Goal: Task Accomplishment & Management: Complete application form

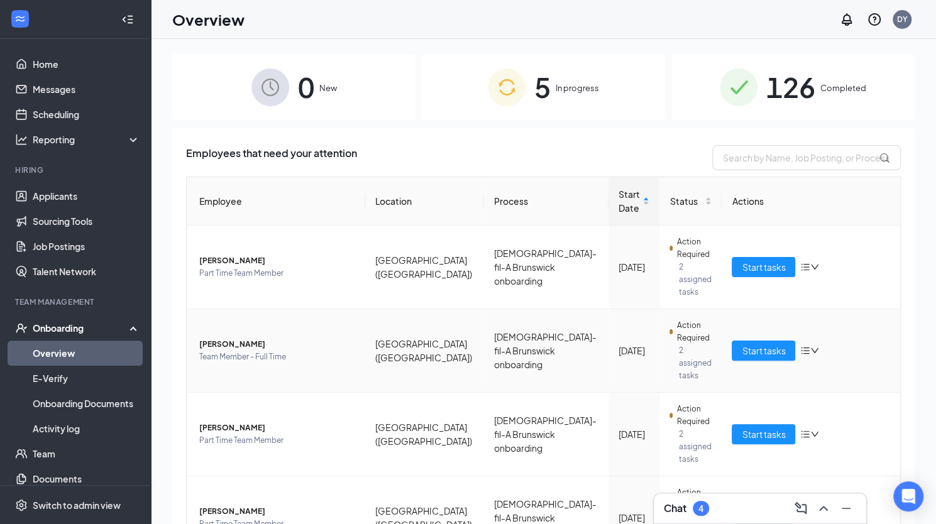
scroll to position [98, 0]
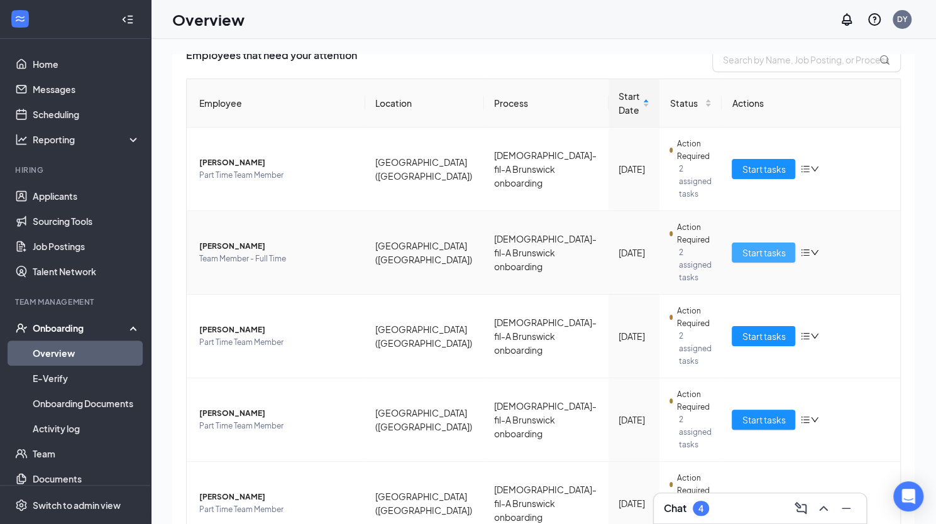
click at [774, 246] on span "Start tasks" at bounding box center [763, 253] width 43 height 14
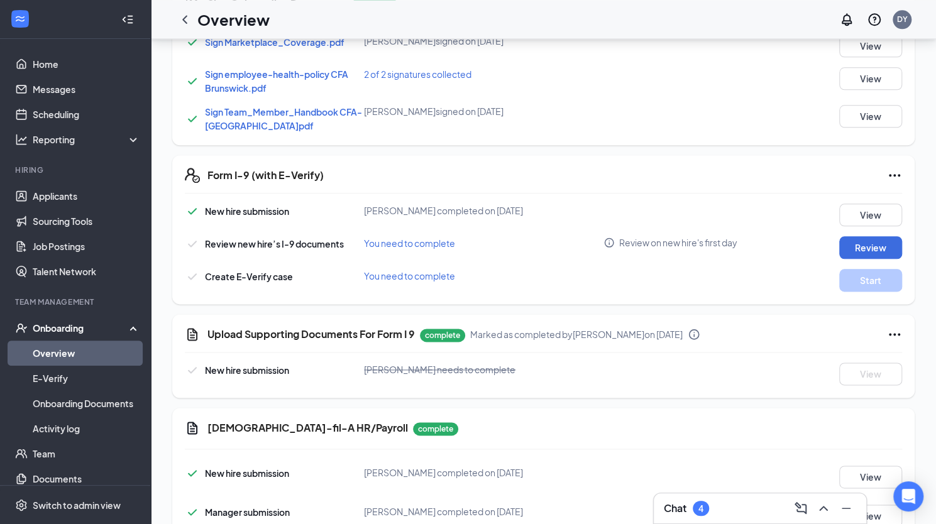
scroll to position [857, 0]
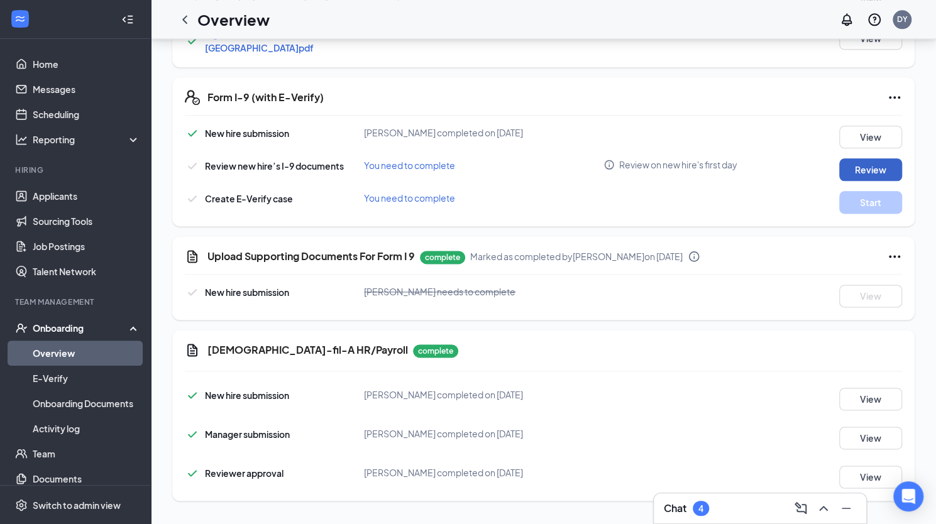
click at [879, 169] on button "Review" at bounding box center [870, 169] width 63 height 23
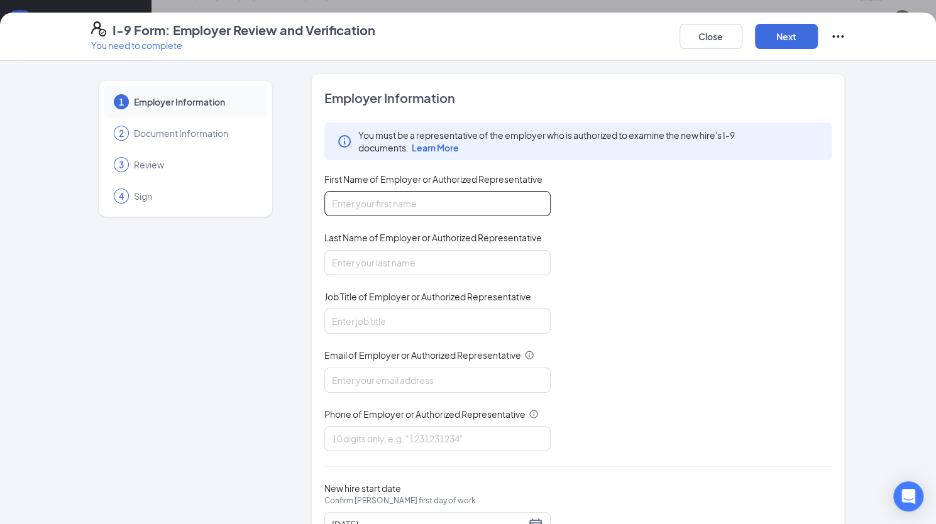
click at [415, 205] on input "First Name of Employer or Authorized Representative" at bounding box center [437, 203] width 226 height 25
type input "[PERSON_NAME]"
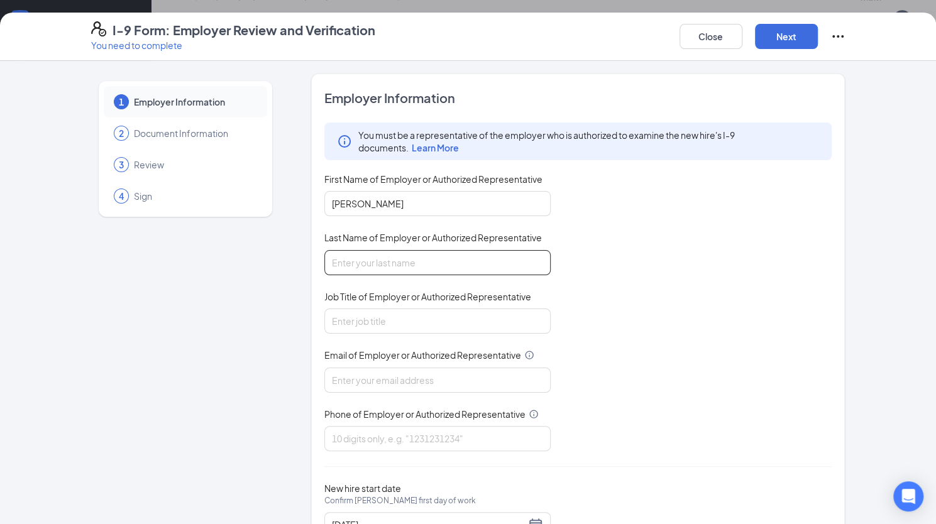
click at [377, 256] on input "Last Name of Employer or Authorized Representative" at bounding box center [437, 262] width 226 height 25
type input "[PERSON_NAME]"
click at [333, 319] on input "Job Title of Employer or Authorized Representative" at bounding box center [437, 321] width 226 height 25
type input "Human Resources Director"
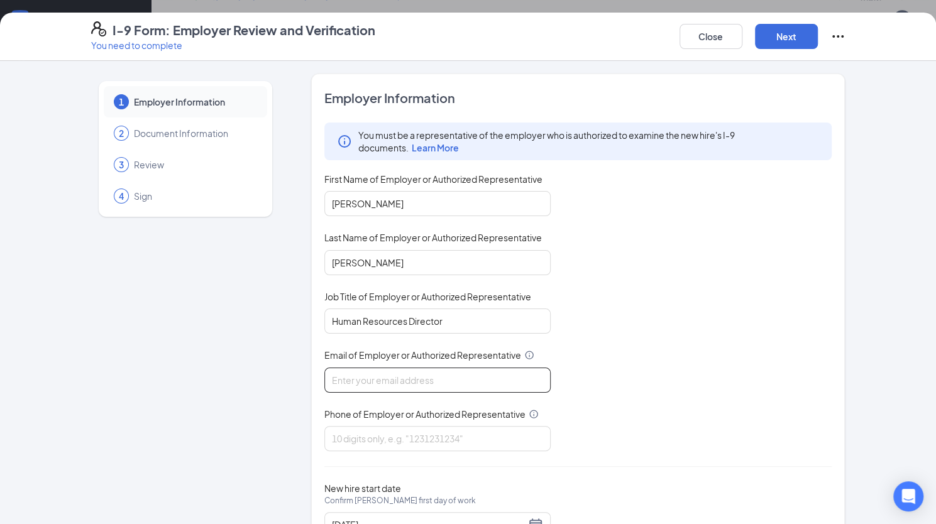
click at [361, 384] on input "Email of Employer or Authorized Representative" at bounding box center [437, 380] width 226 height 25
type input "[EMAIL_ADDRESS][DOMAIN_NAME]"
click at [362, 438] on input "Phone of Employer or Authorized Representative" at bounding box center [437, 438] width 226 height 25
type input "9124669911"
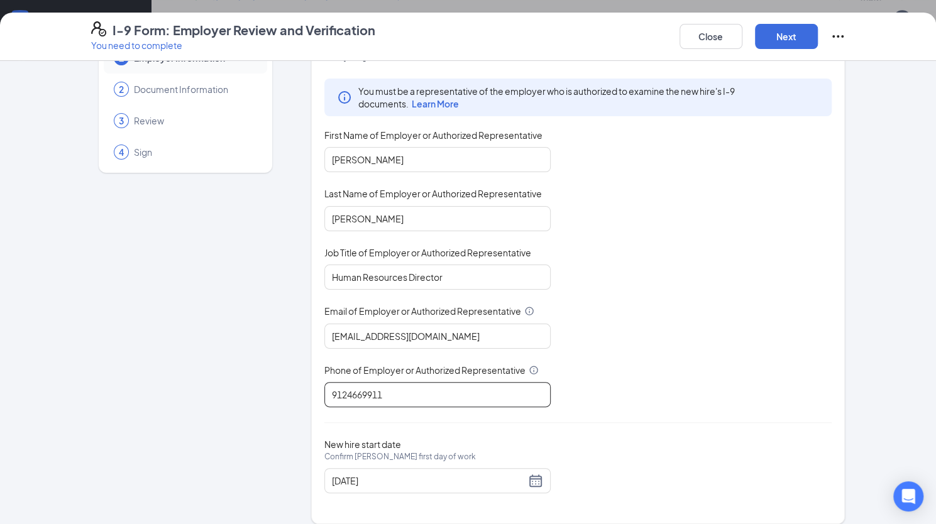
scroll to position [53, 0]
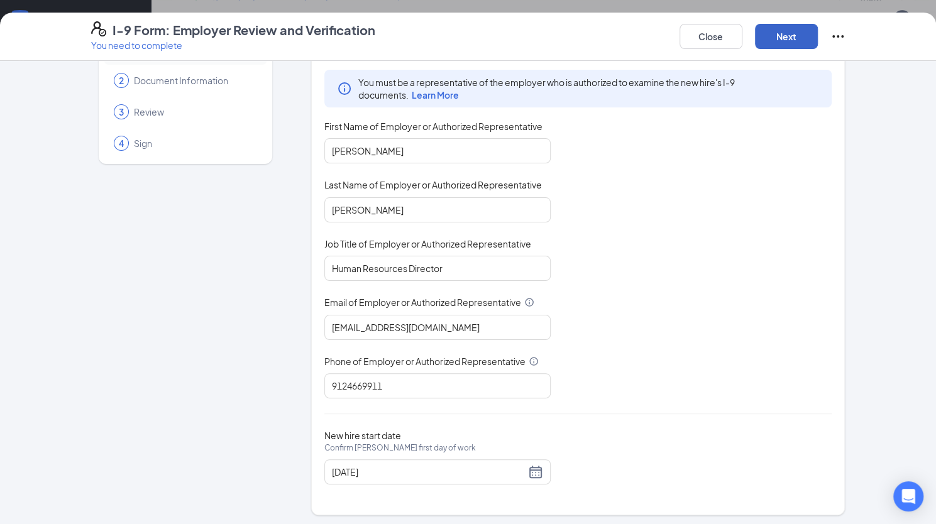
click at [794, 34] on button "Next" at bounding box center [786, 36] width 63 height 25
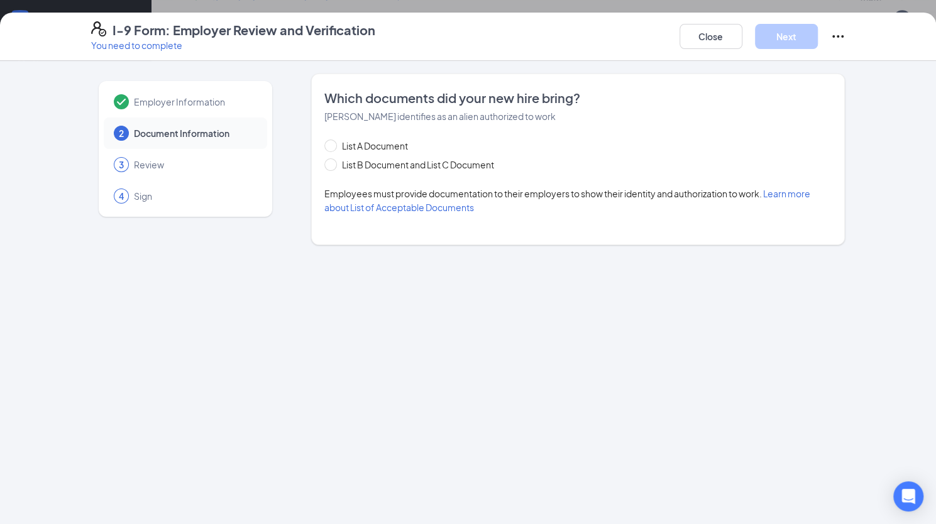
scroll to position [0, 0]
click at [333, 147] on span at bounding box center [330, 146] width 13 height 13
click at [333, 147] on input "List A Document" at bounding box center [328, 144] width 9 height 9
radio input "true"
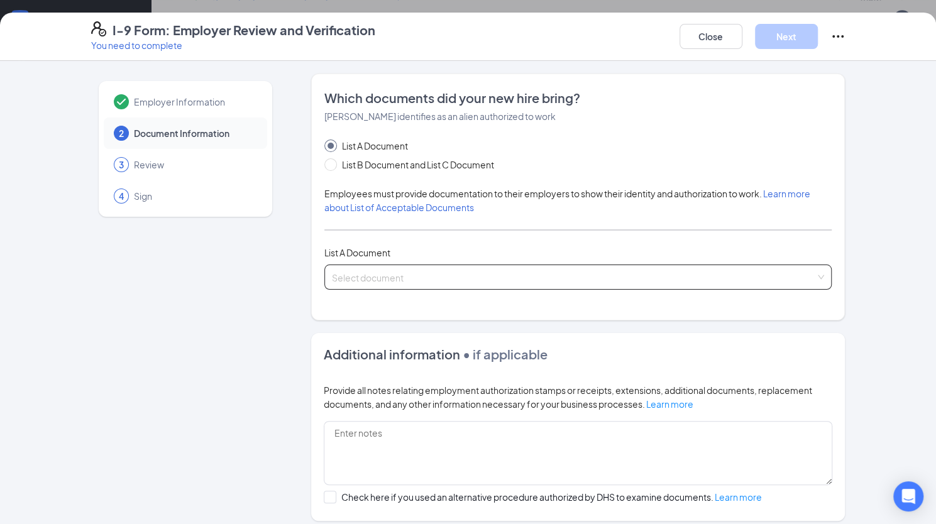
click at [401, 270] on input "search" at bounding box center [574, 274] width 484 height 19
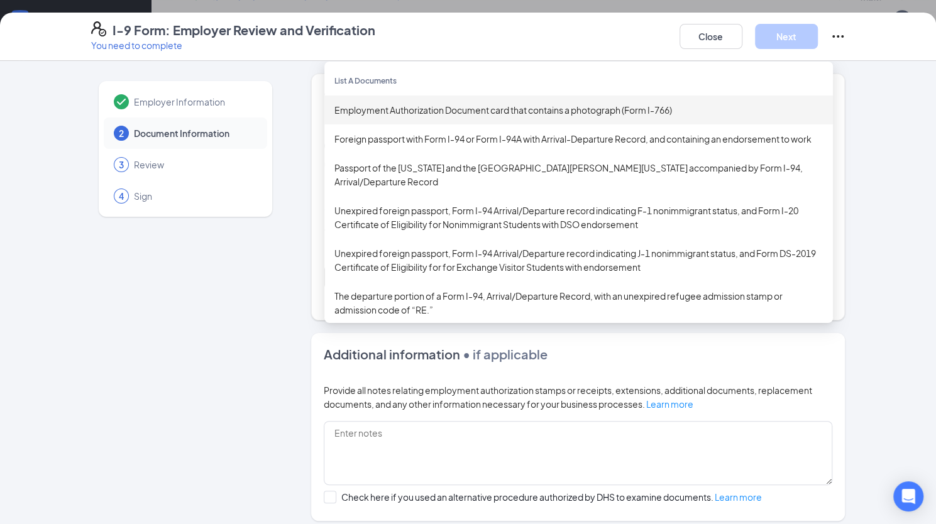
click at [437, 104] on div "Employment Authorization Document card that contains a photograph (Form I-766)" at bounding box center [578, 110] width 488 height 14
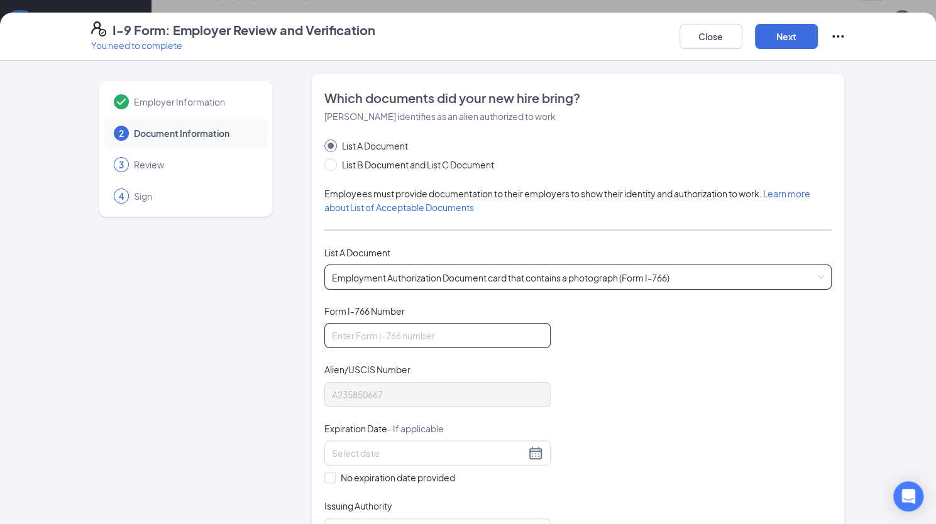
click at [418, 331] on input "Form I-766 Number" at bounding box center [437, 335] width 226 height 25
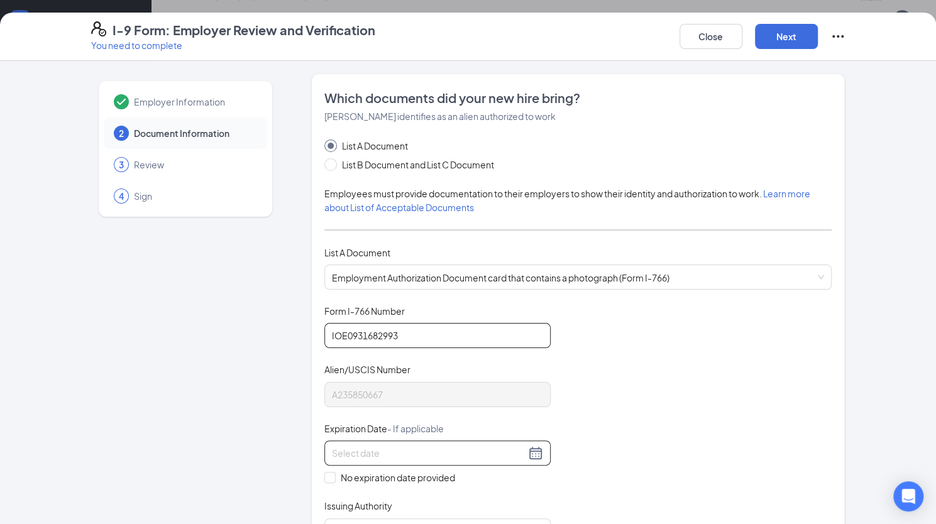
type input "IOE0931682993"
click at [450, 452] on input at bounding box center [429, 453] width 194 height 14
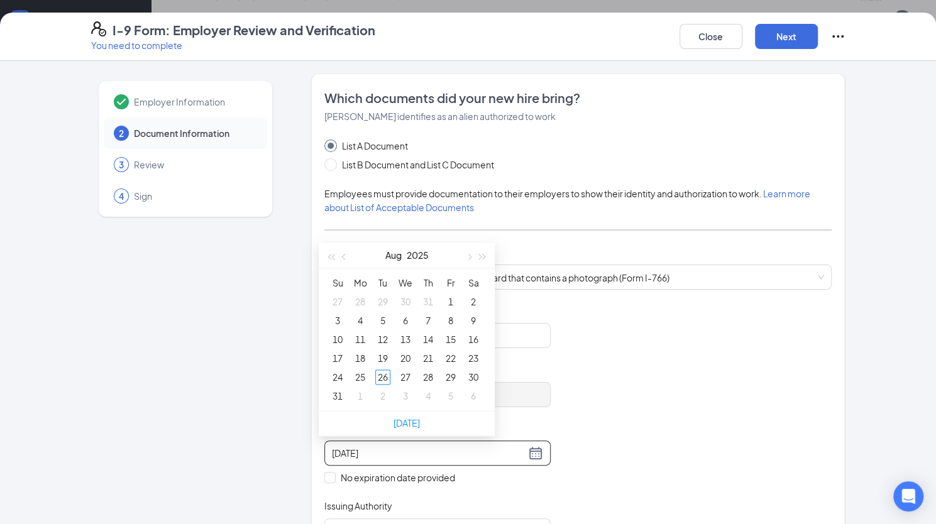
type input "[DATE]"
click at [483, 255] on span "button" at bounding box center [482, 257] width 6 height 6
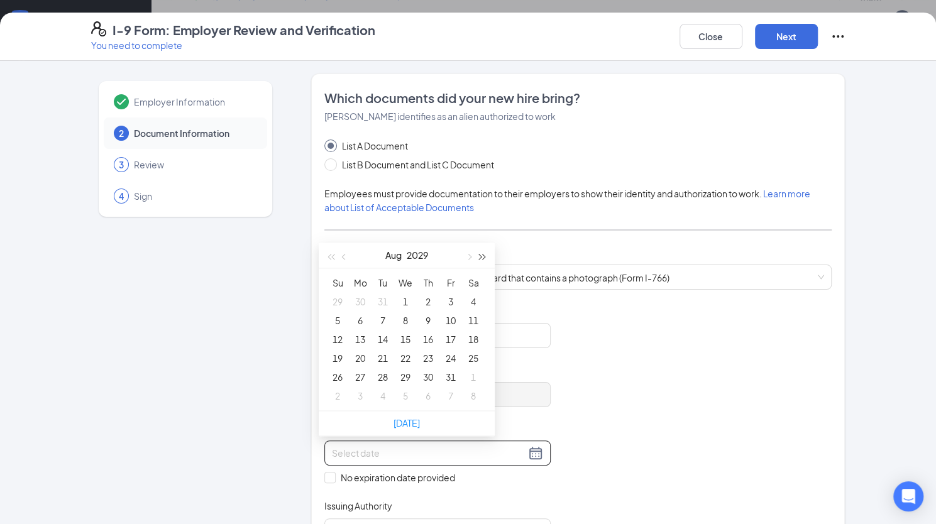
click at [483, 255] on span "button" at bounding box center [482, 257] width 6 height 6
click at [344, 256] on span "button" at bounding box center [345, 257] width 6 height 6
type input "[DATE]"
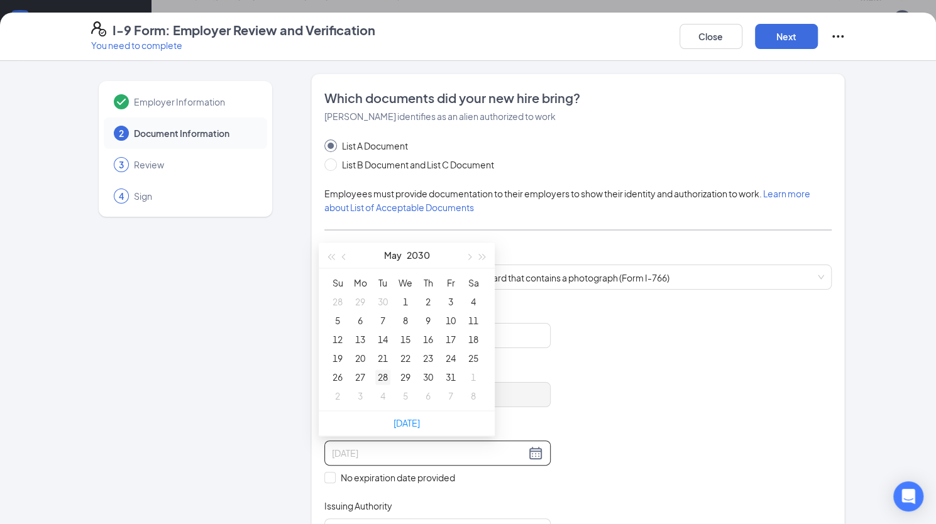
click at [383, 376] on div "28" at bounding box center [382, 377] width 15 height 15
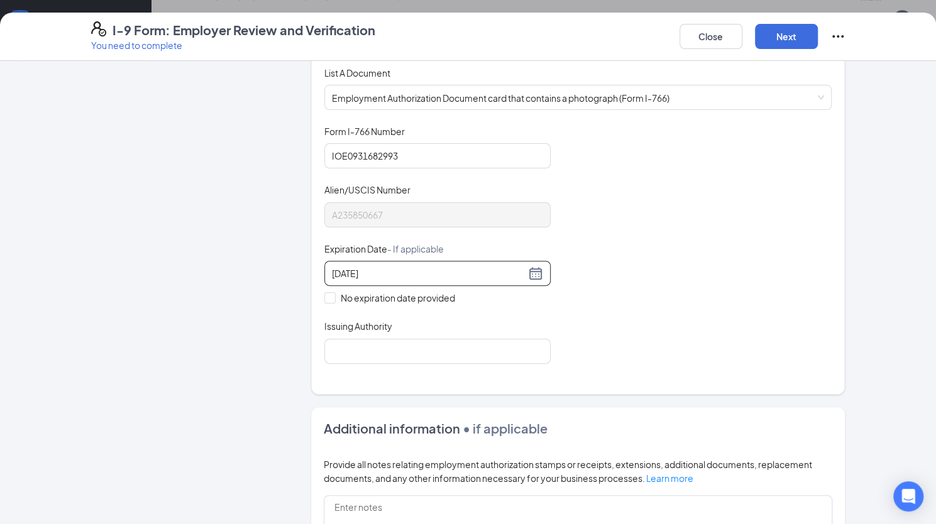
scroll to position [189, 0]
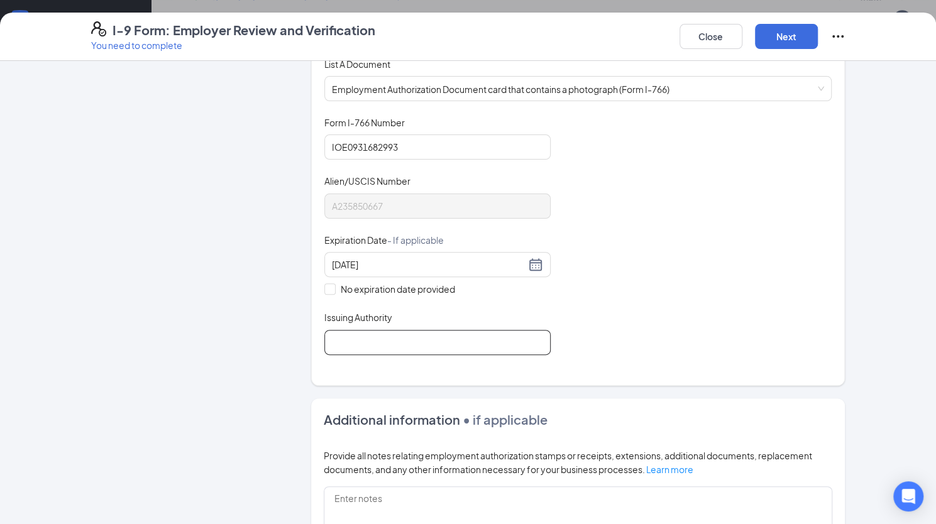
click at [447, 342] on input "Issuing Authority" at bounding box center [437, 342] width 226 height 25
type input "[GEOGRAPHIC_DATA]"
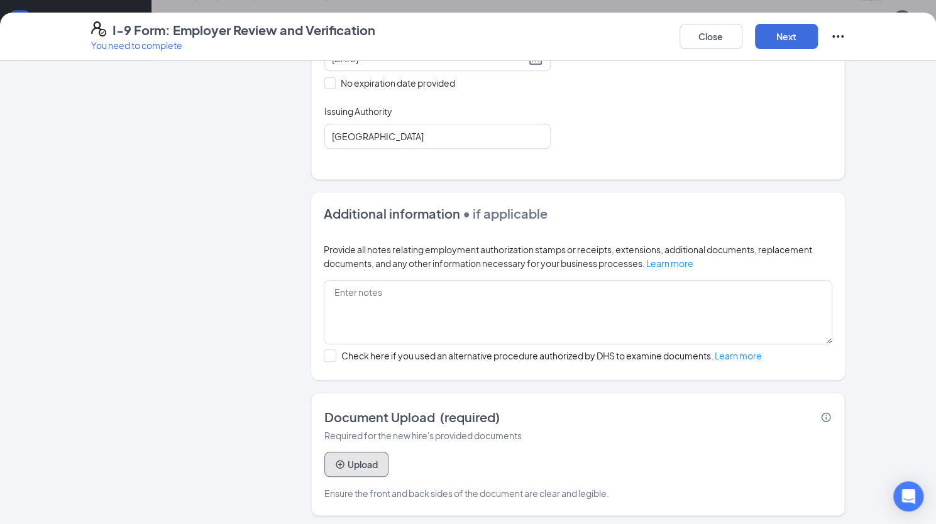
click at [361, 461] on button "Upload" at bounding box center [356, 464] width 64 height 25
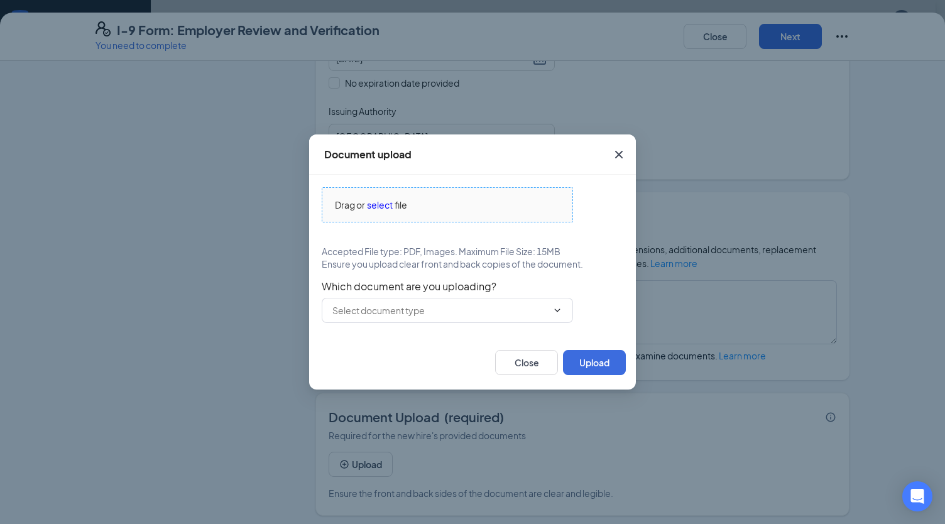
click at [386, 204] on span "select" at bounding box center [380, 205] width 26 height 14
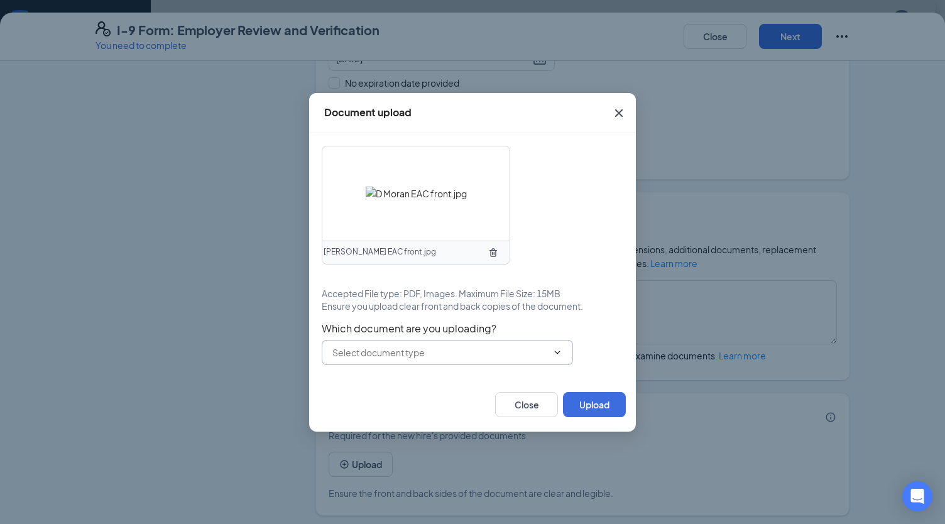
click at [557, 351] on icon "ChevronDown" at bounding box center [558, 352] width 6 height 3
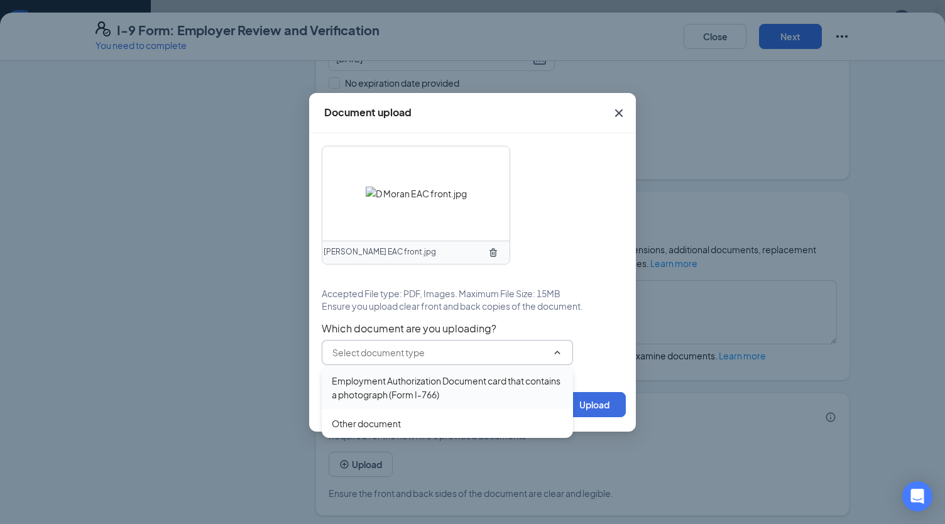
click at [512, 386] on div "Employment Authorization Document card that contains a photograph (Form I-766)" at bounding box center [447, 388] width 231 height 28
type input "Employment Authorization Document card that contains a photograph (Form I-766)"
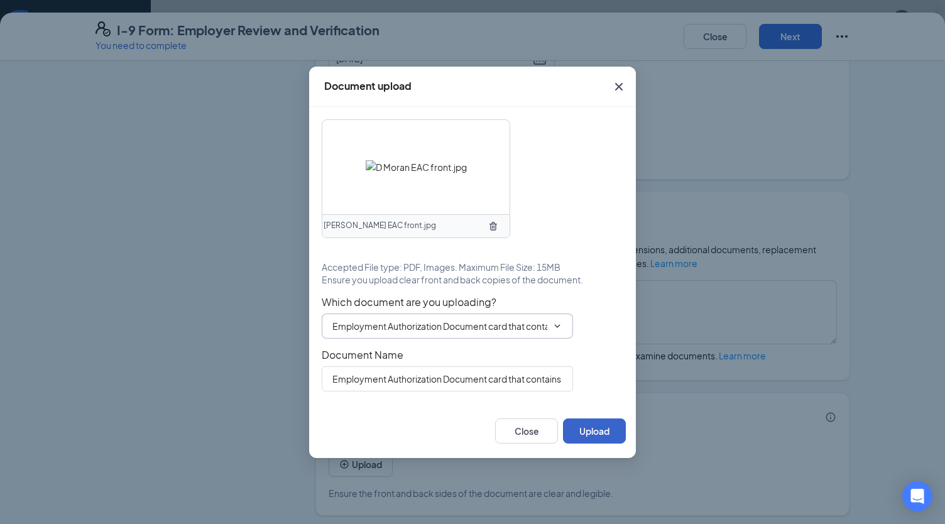
click at [588, 426] on button "Upload" at bounding box center [594, 431] width 63 height 25
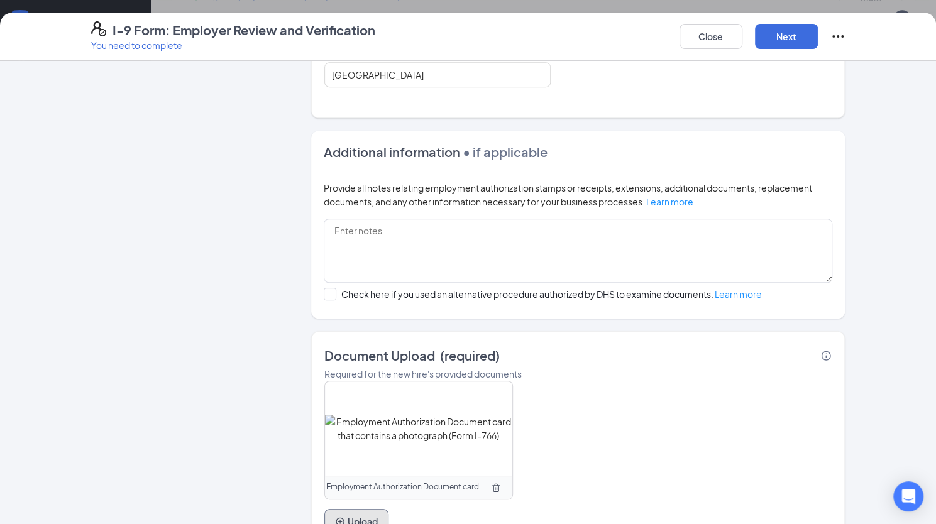
scroll to position [513, 0]
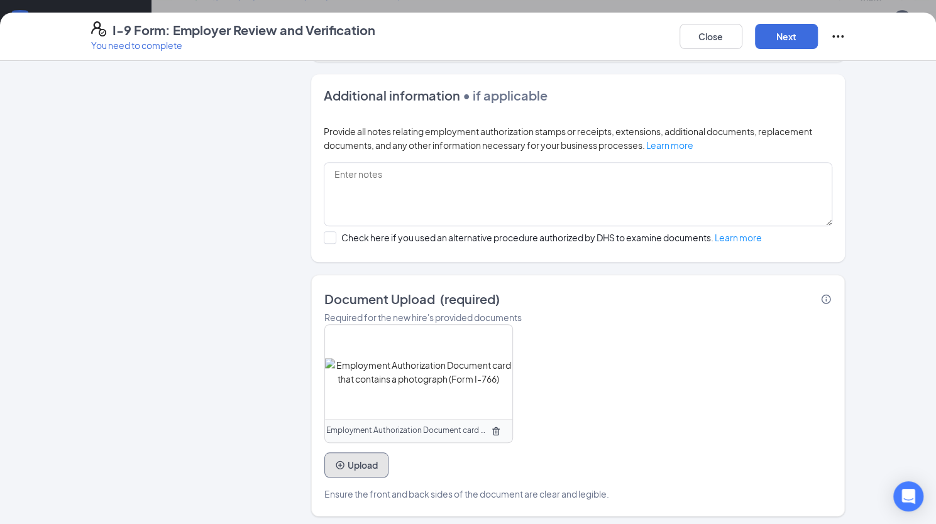
click at [363, 461] on button "Upload" at bounding box center [356, 464] width 64 height 25
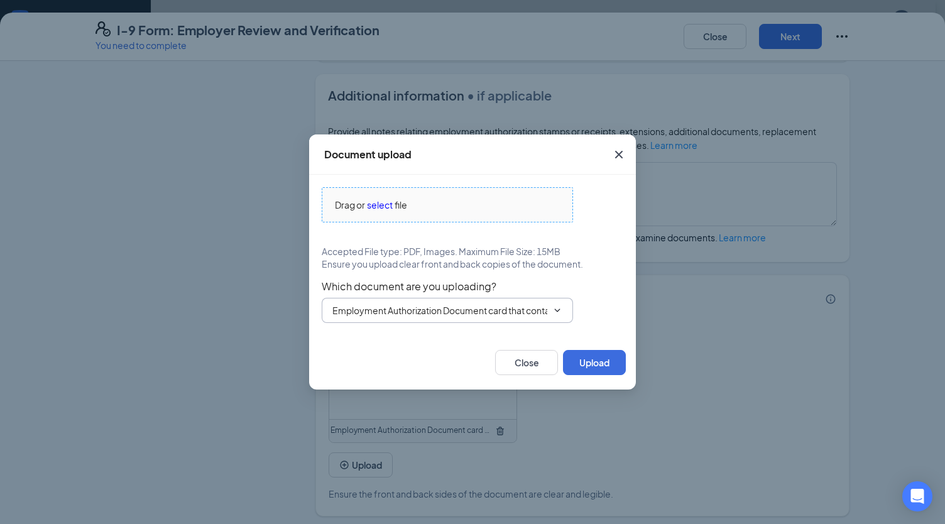
click at [387, 204] on span "select" at bounding box center [380, 205] width 26 height 14
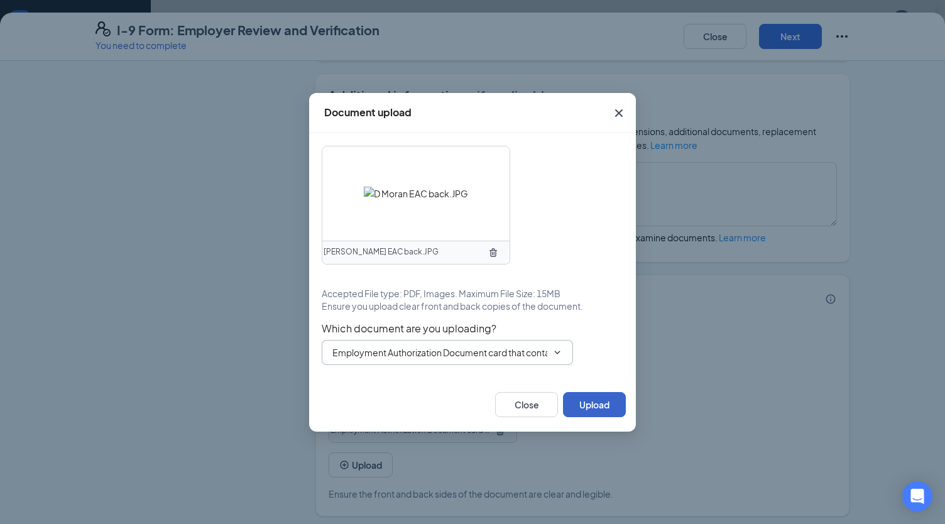
click at [592, 398] on button "Upload" at bounding box center [594, 404] width 63 height 25
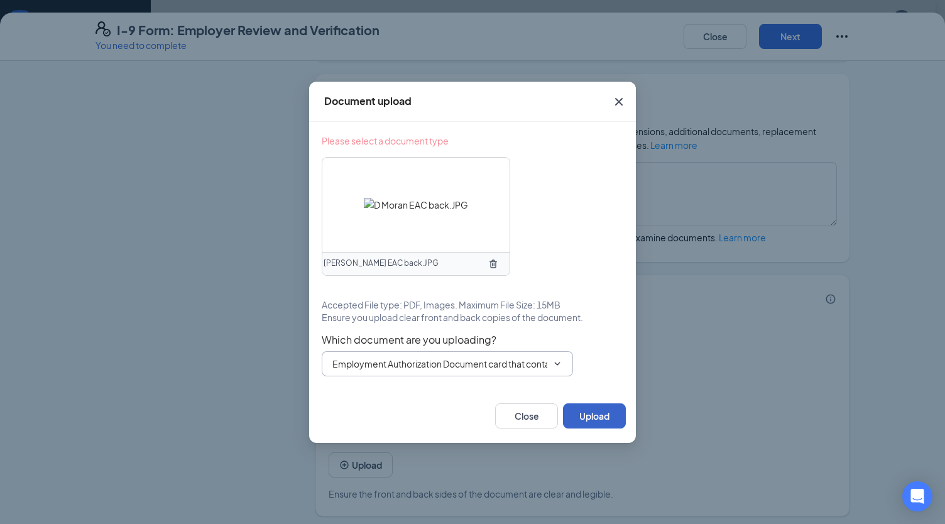
click at [605, 415] on button "Upload" at bounding box center [594, 415] width 63 height 25
click at [479, 363] on input "Employment Authorization Document card that contains a photograph (Form I-766)" at bounding box center [439, 364] width 215 height 14
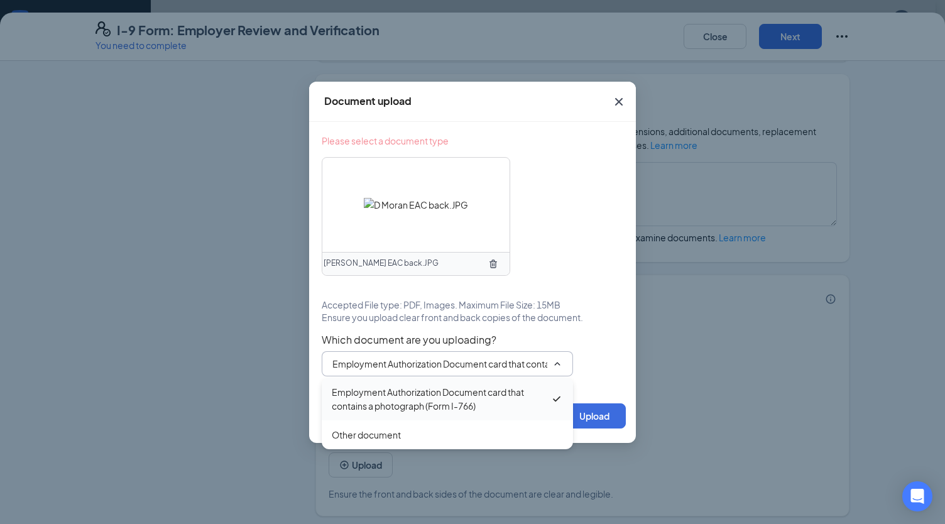
click at [454, 404] on div "Employment Authorization Document card that contains a photograph (Form I-766)" at bounding box center [441, 399] width 219 height 28
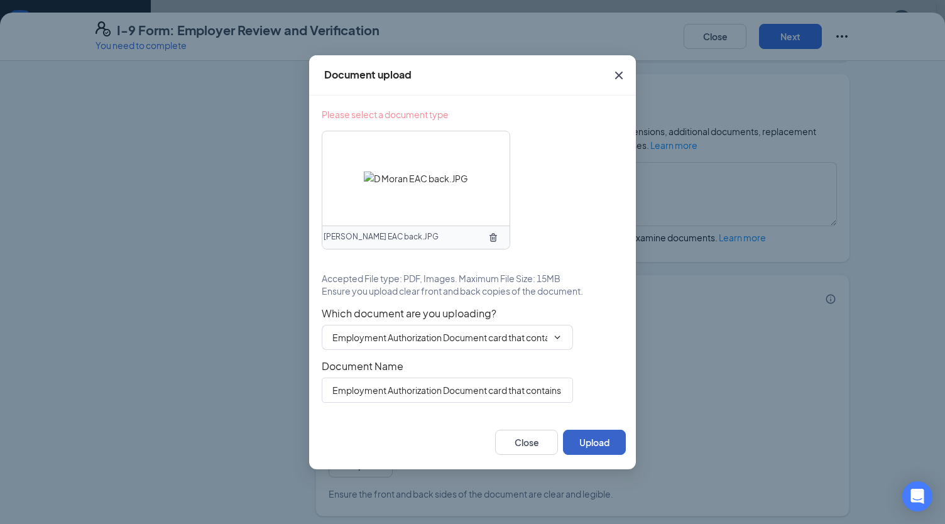
click at [598, 437] on button "Upload" at bounding box center [594, 442] width 63 height 25
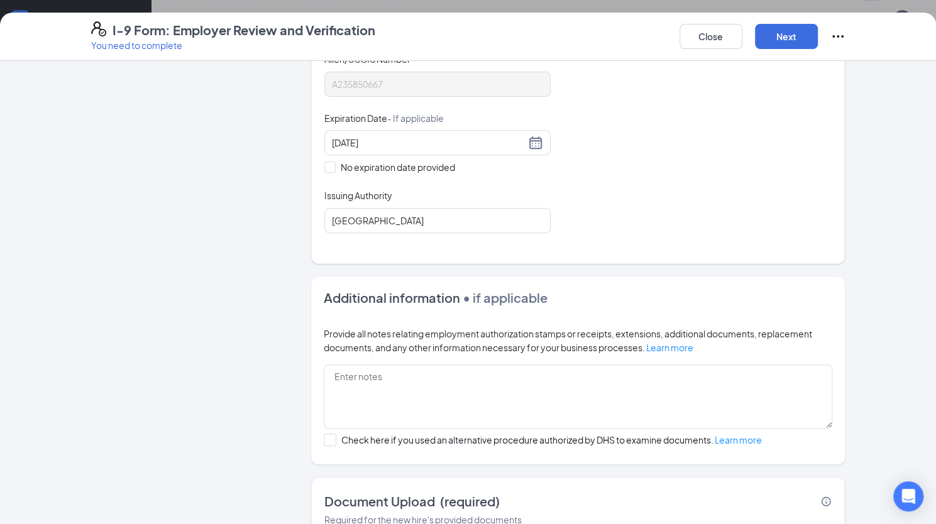
scroll to position [199, 0]
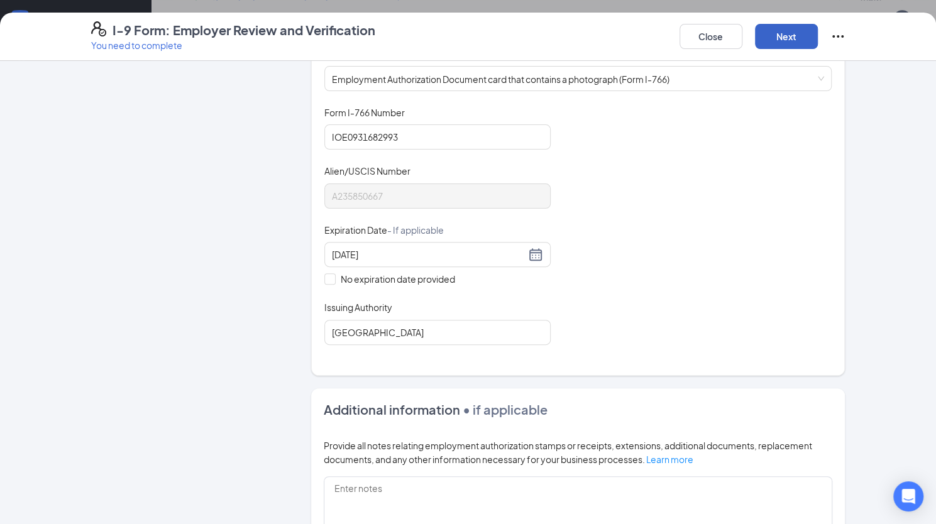
click at [773, 33] on button "Next" at bounding box center [786, 36] width 63 height 25
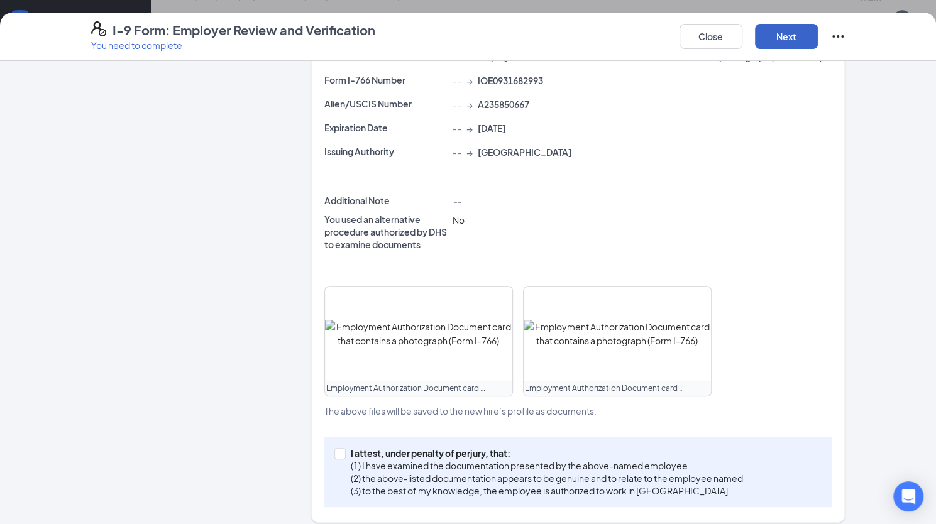
scroll to position [351, 0]
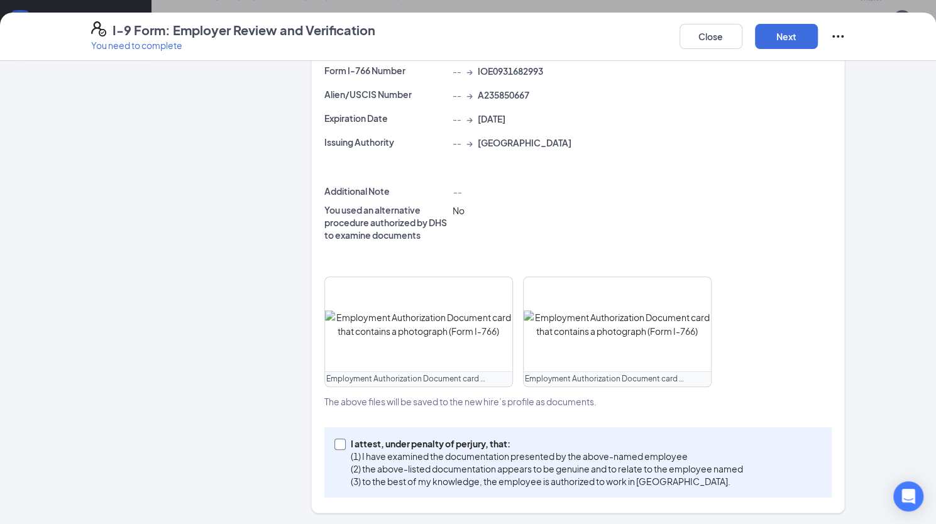
click at [334, 442] on input "I attest, under penalty of [PERSON_NAME], that: (1) I have examined the documen…" at bounding box center [338, 443] width 9 height 9
checkbox input "true"
click at [786, 35] on button "Next" at bounding box center [786, 36] width 63 height 25
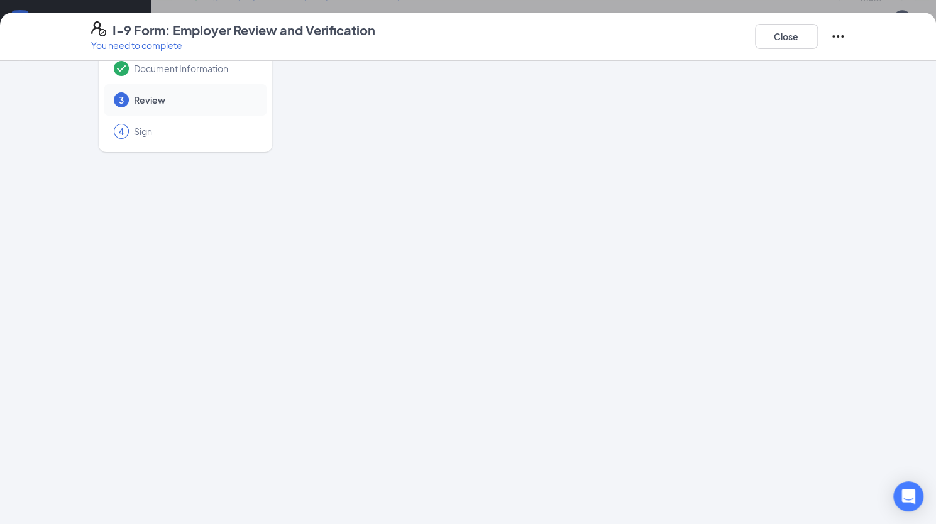
scroll to position [0, 0]
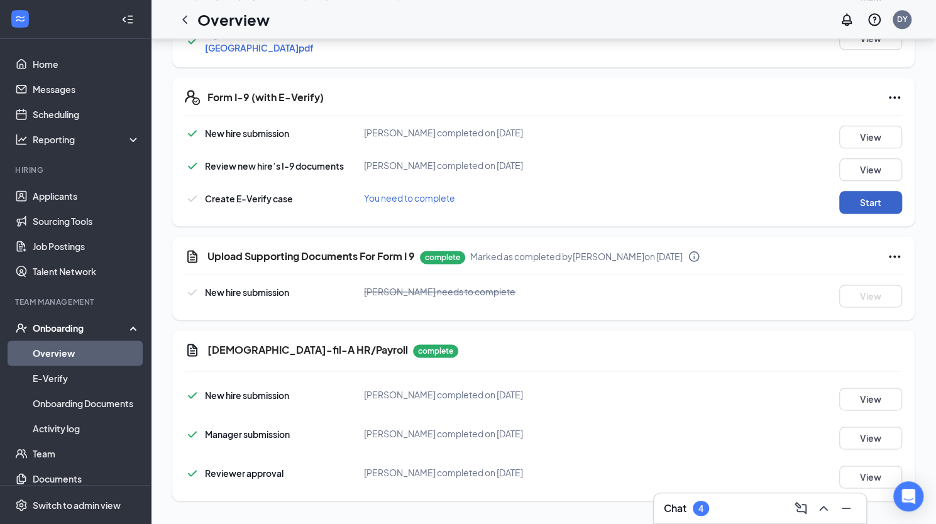
click at [877, 205] on button "Start" at bounding box center [870, 202] width 63 height 23
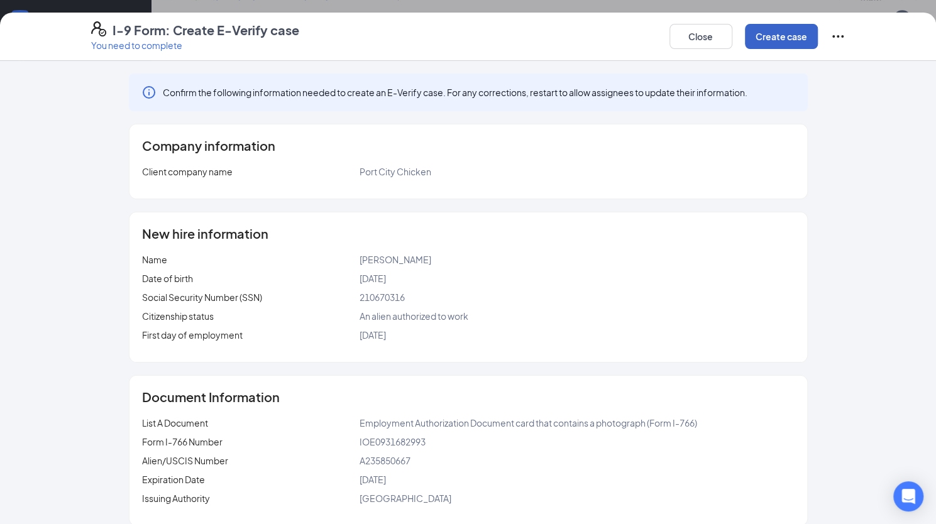
click at [778, 39] on button "Create case" at bounding box center [781, 36] width 73 height 25
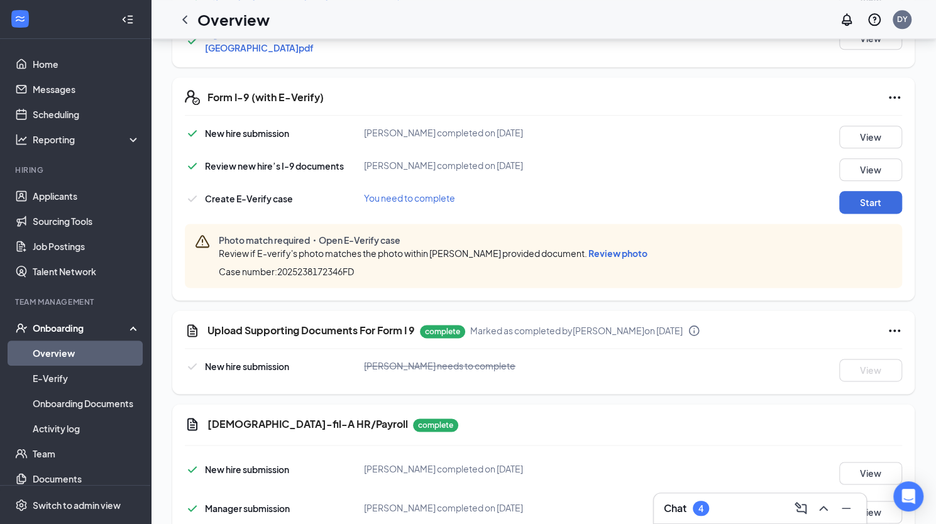
click at [647, 248] on span "Review photo" at bounding box center [617, 253] width 59 height 11
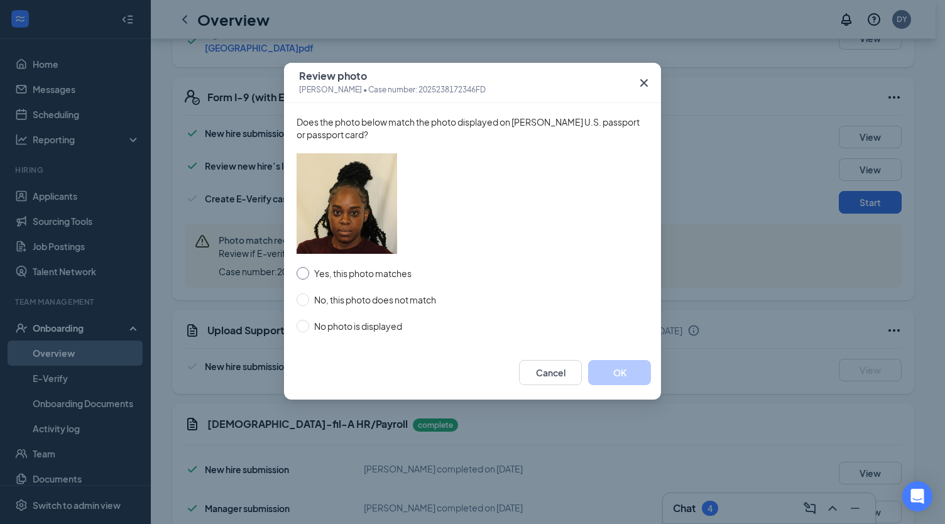
click at [383, 271] on span "Yes, this photo matches" at bounding box center [362, 273] width 107 height 14
click at [309, 271] on input "Yes, this photo matches" at bounding box center [303, 273] width 13 height 13
radio input "true"
click at [625, 371] on button "OK" at bounding box center [619, 372] width 63 height 25
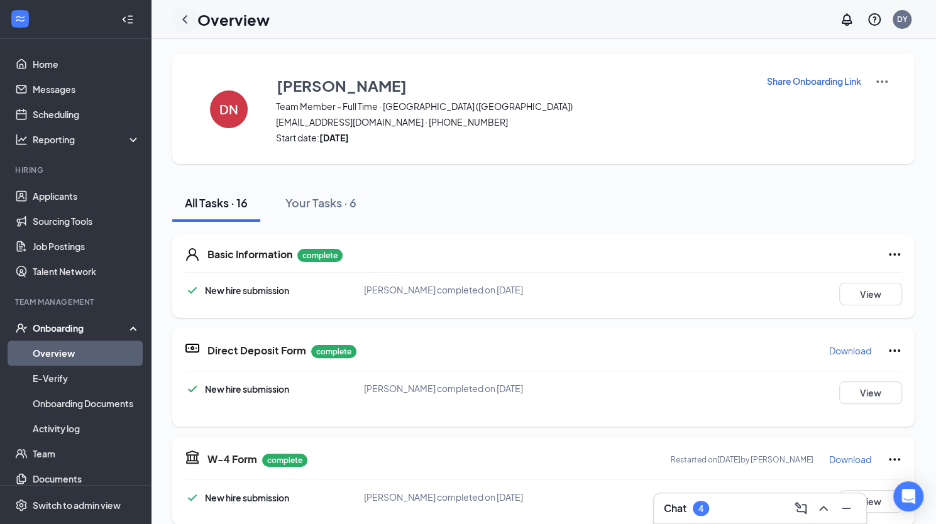
click at [189, 22] on icon "ChevronLeft" at bounding box center [184, 19] width 15 height 15
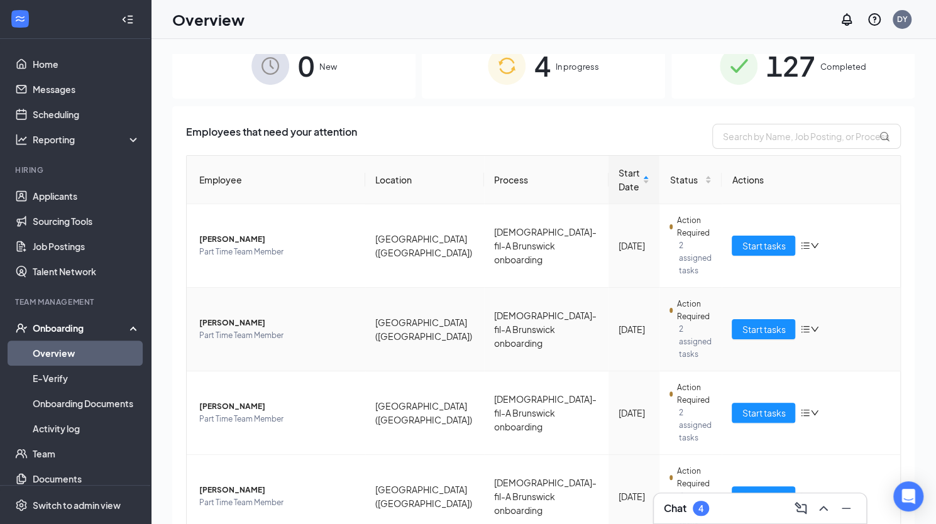
scroll to position [28, 0]
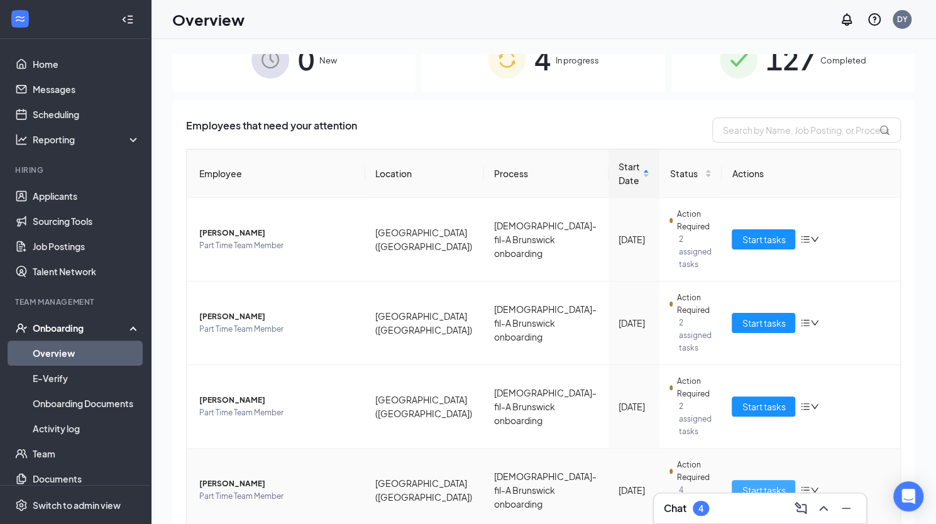
click at [760, 483] on span "Start tasks" at bounding box center [763, 490] width 43 height 14
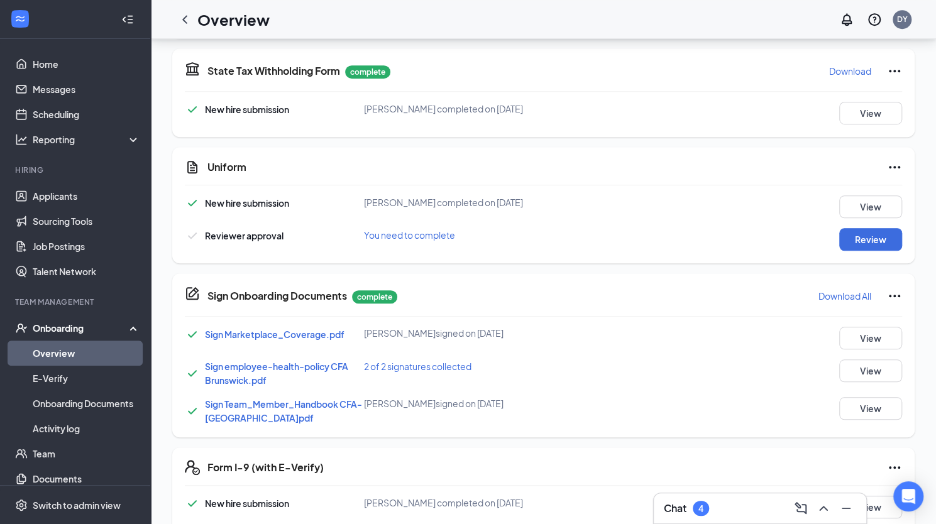
scroll to position [842, 0]
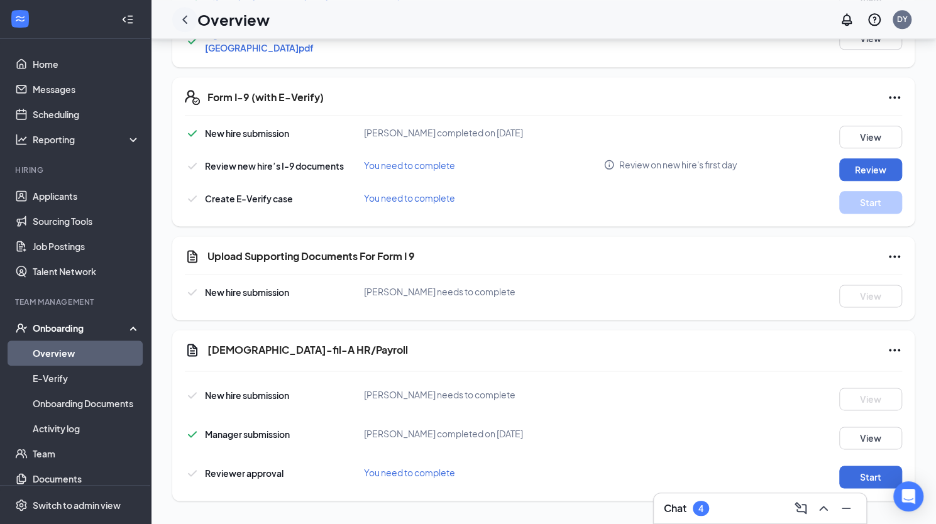
click at [185, 19] on icon "ChevronLeft" at bounding box center [184, 19] width 15 height 15
